Goal: Task Accomplishment & Management: Use online tool/utility

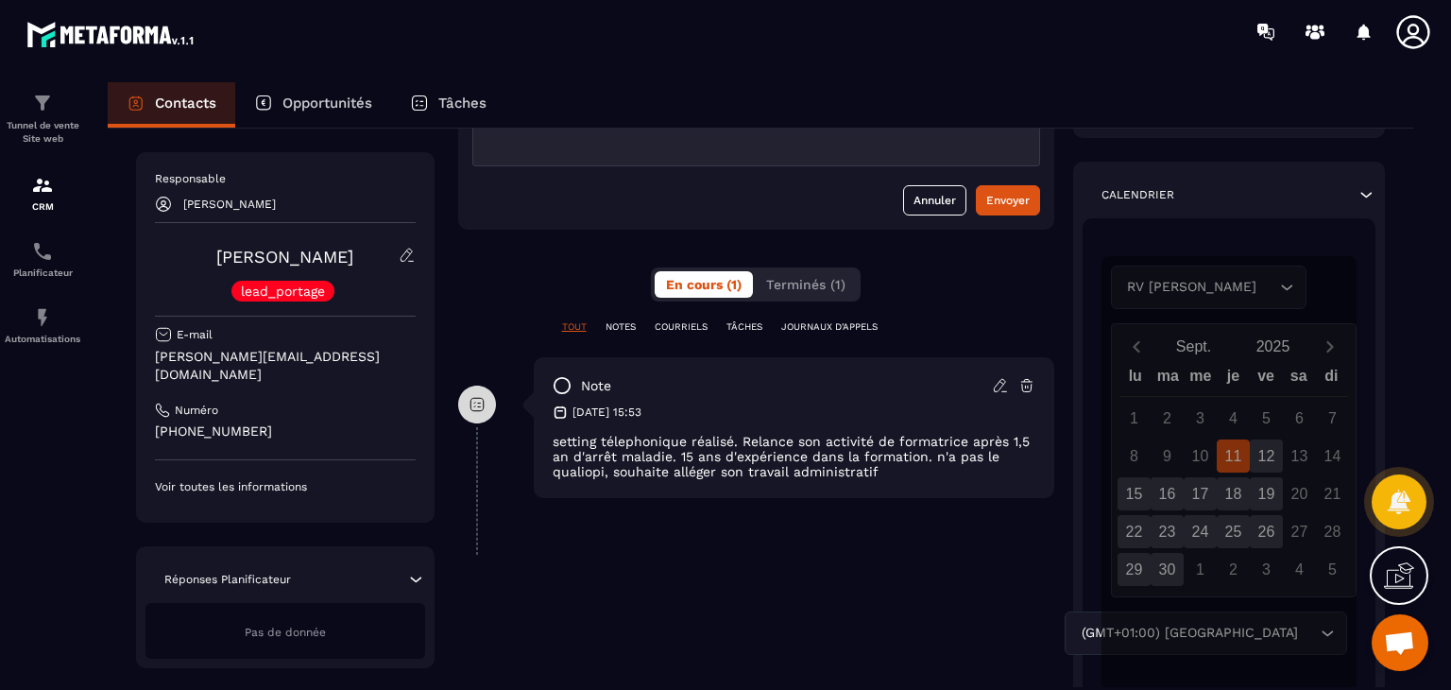
scroll to position [243, 0]
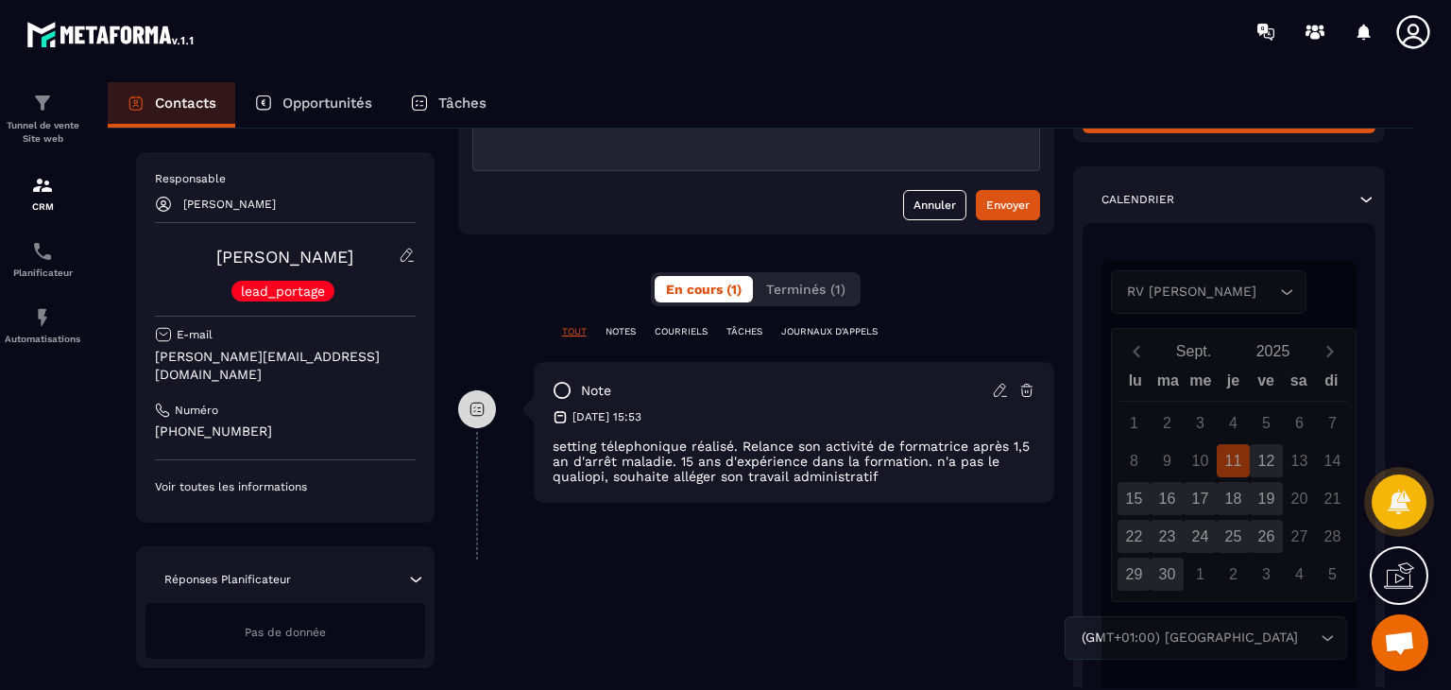
click at [1001, 394] on icon at bounding box center [1000, 390] width 17 height 17
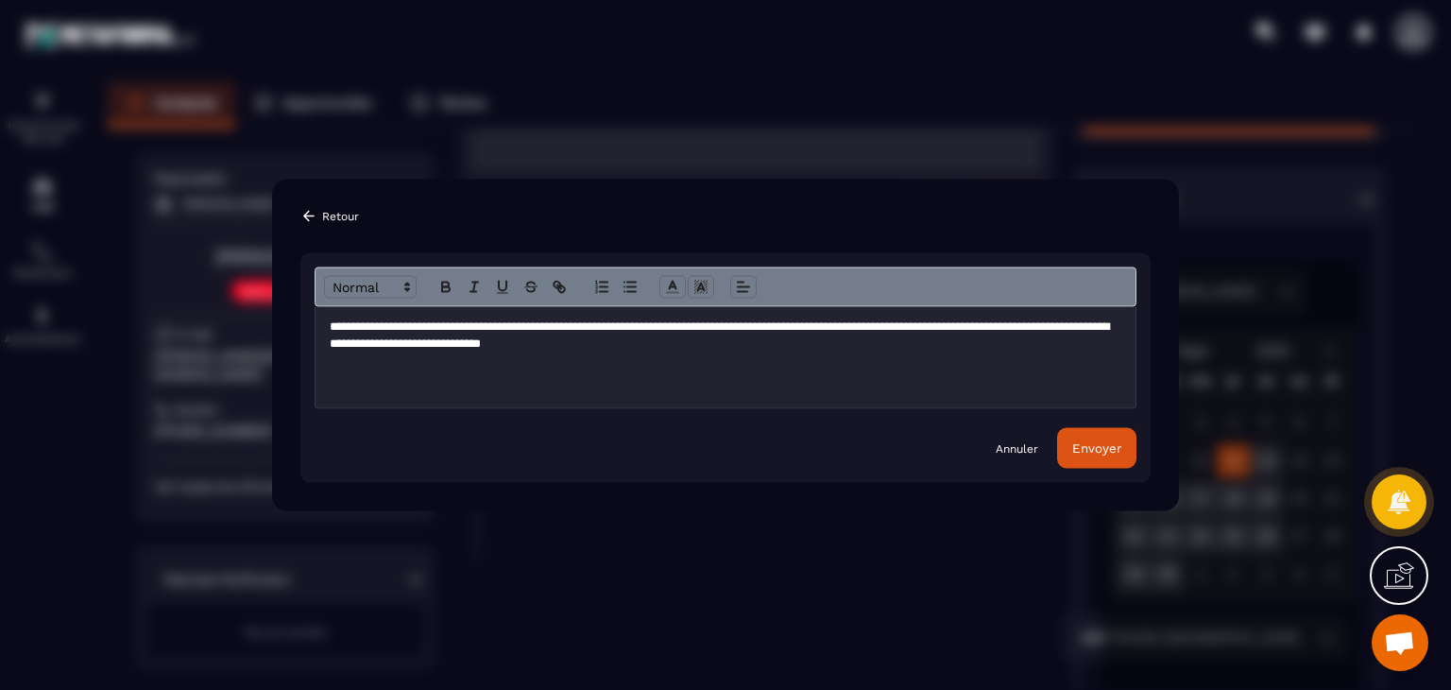
click at [695, 347] on p "**********" at bounding box center [726, 335] width 792 height 35
click at [1094, 451] on div "Envoyer" at bounding box center [1096, 448] width 49 height 14
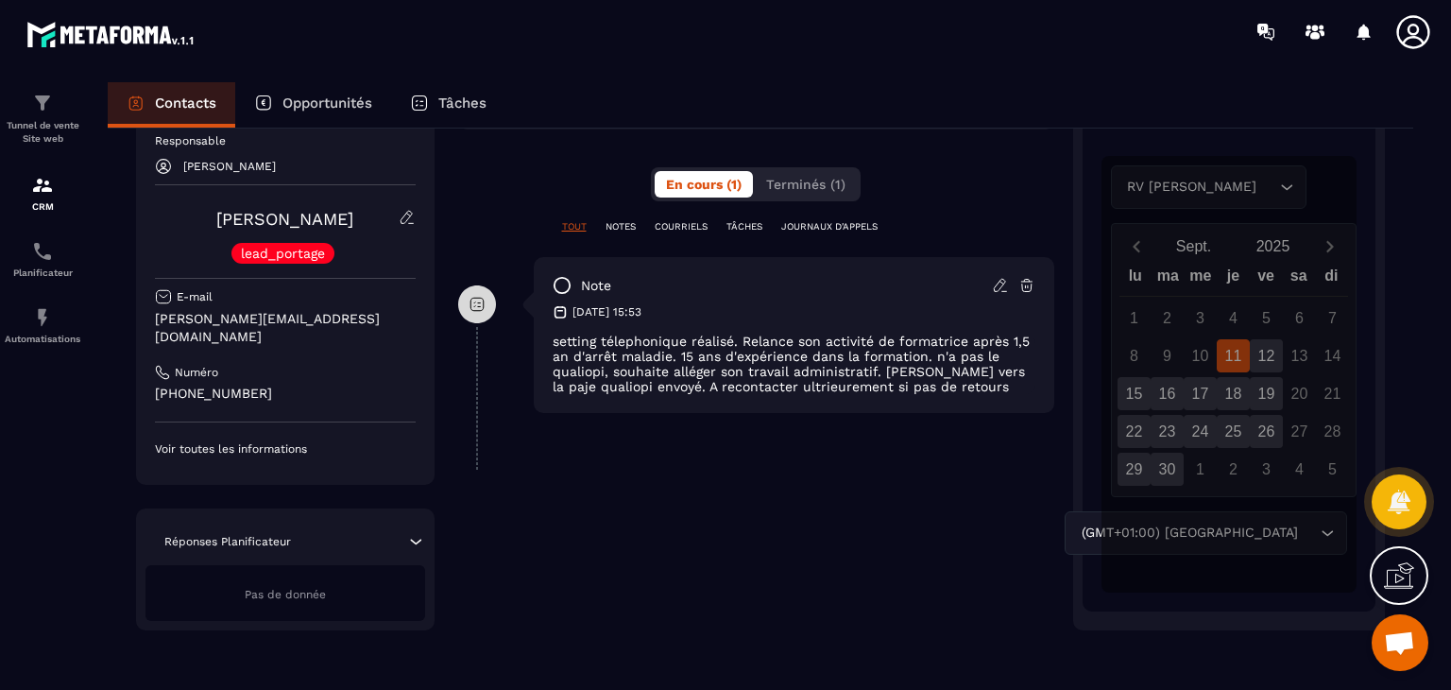
scroll to position [0, 0]
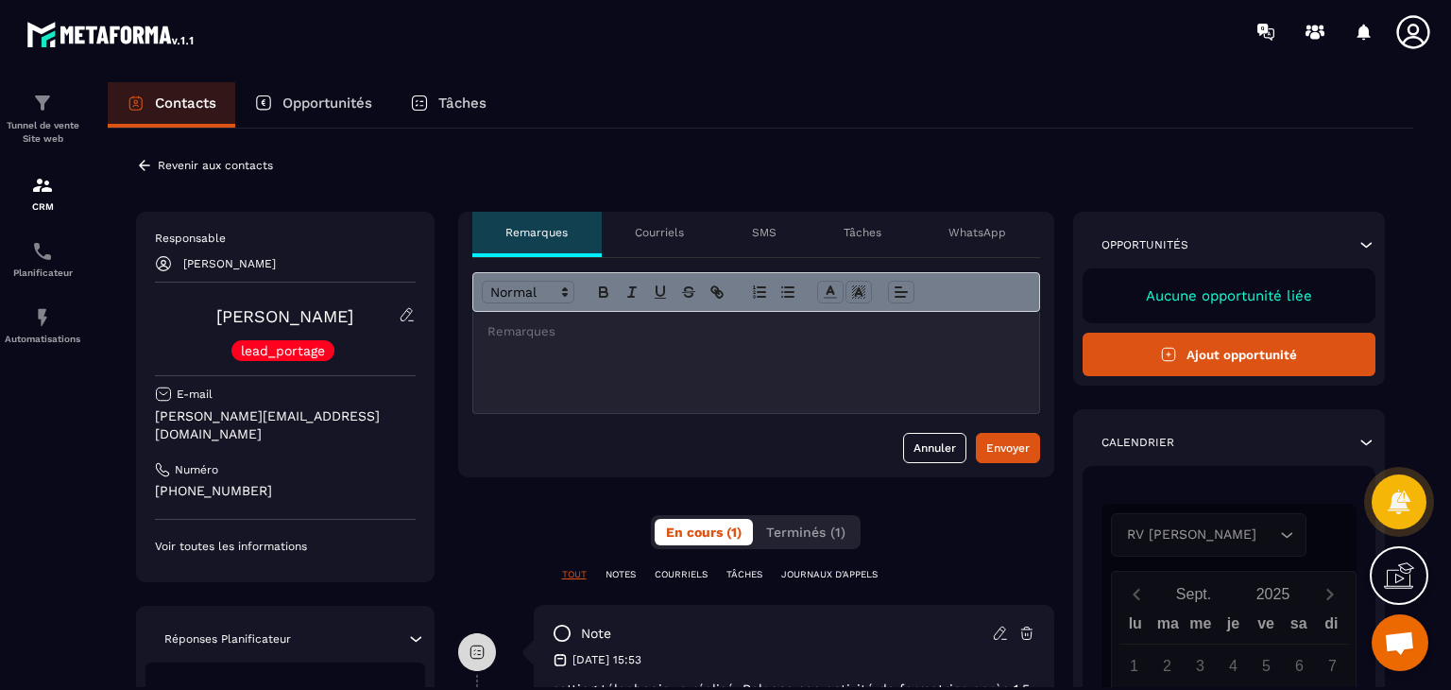
click at [310, 104] on p "Opportunités" at bounding box center [328, 102] width 90 height 17
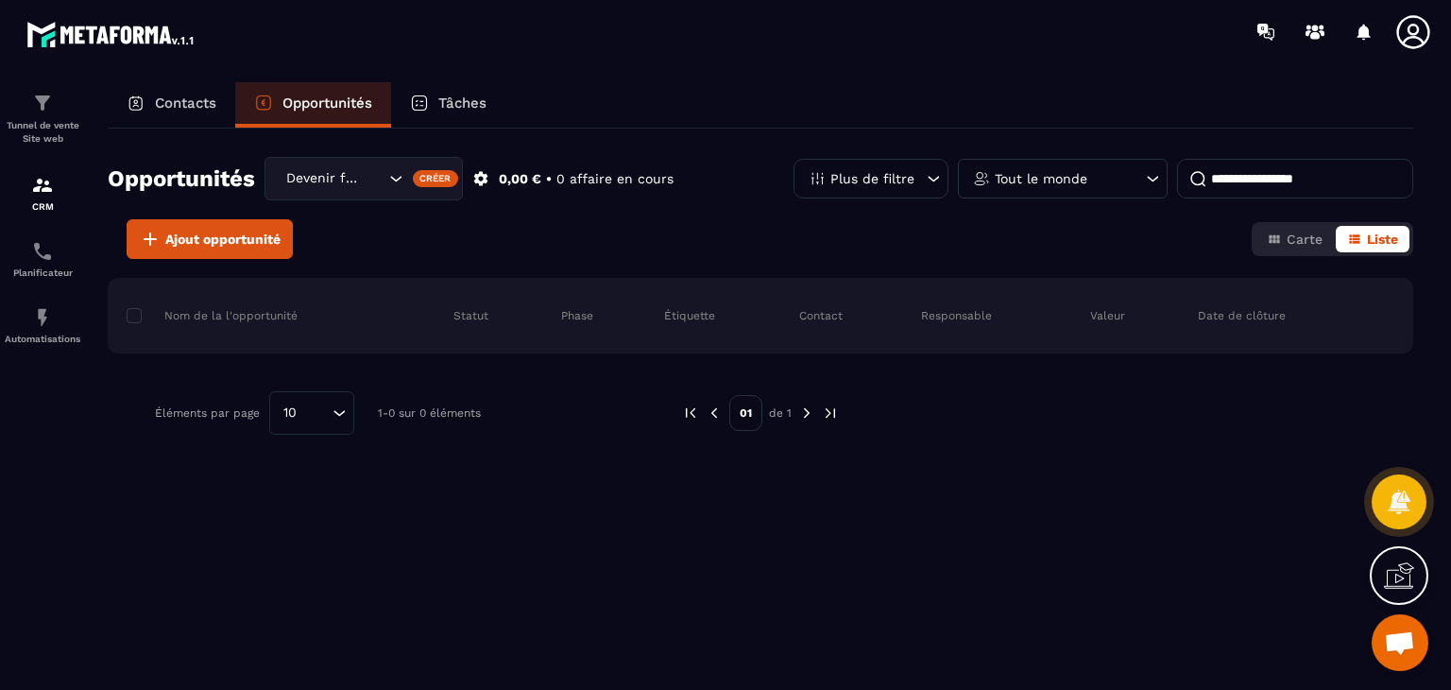
click at [451, 99] on p "Tâches" at bounding box center [462, 102] width 48 height 17
